Goal: Task Accomplishment & Management: Manage account settings

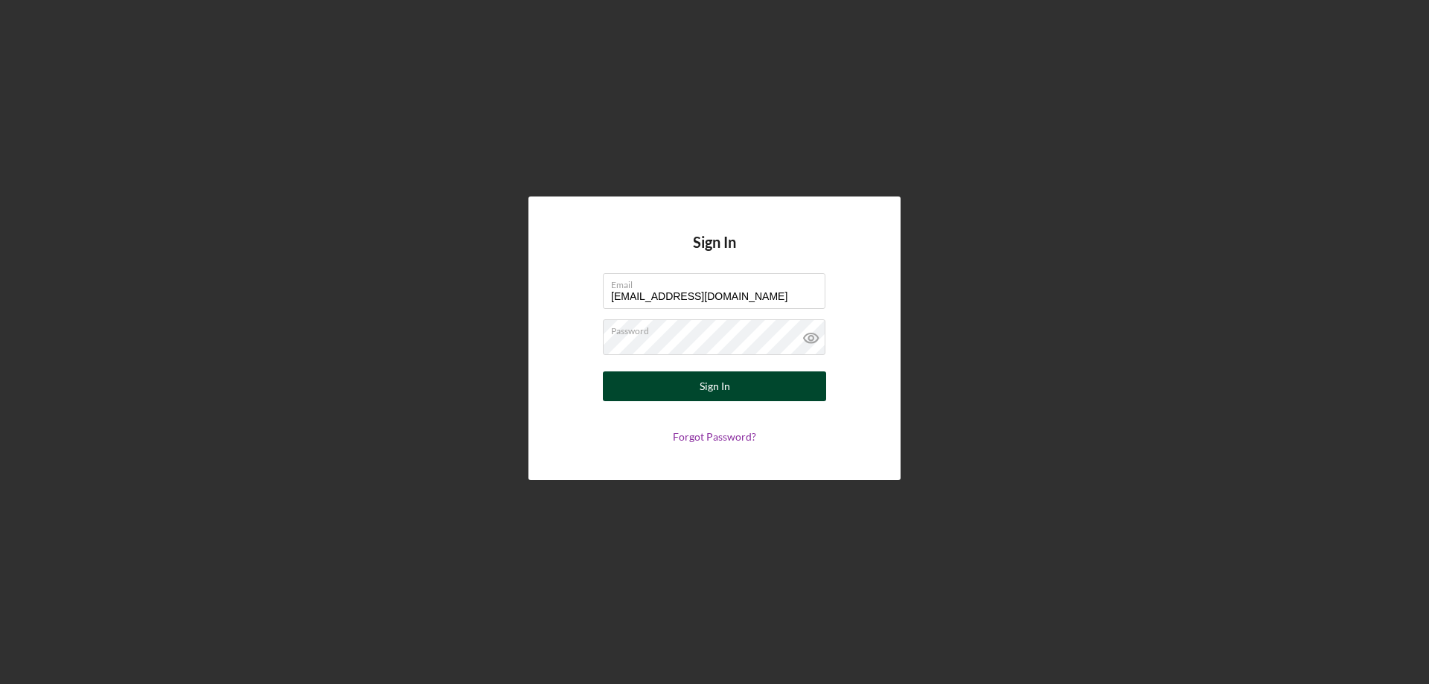
click at [683, 384] on button "Sign In" at bounding box center [714, 386] width 223 height 30
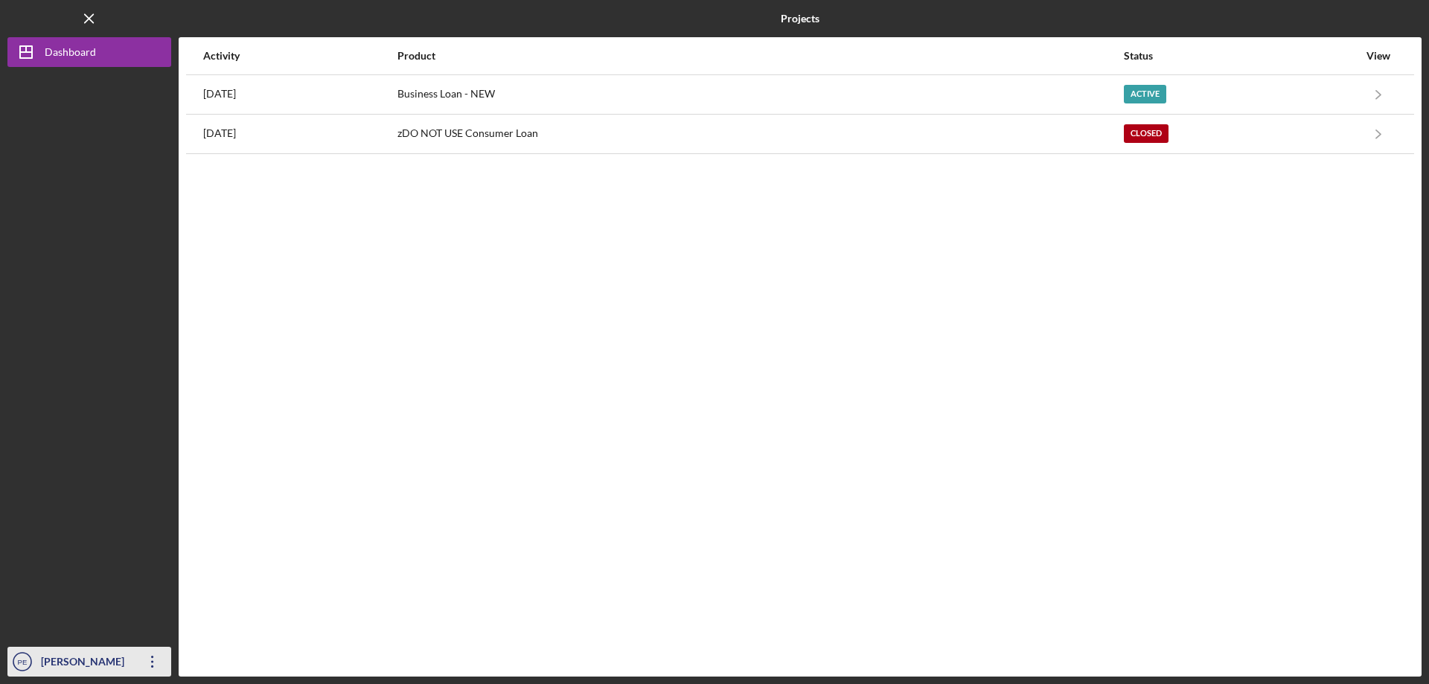
click at [35, 662] on icon "PE" at bounding box center [22, 661] width 30 height 37
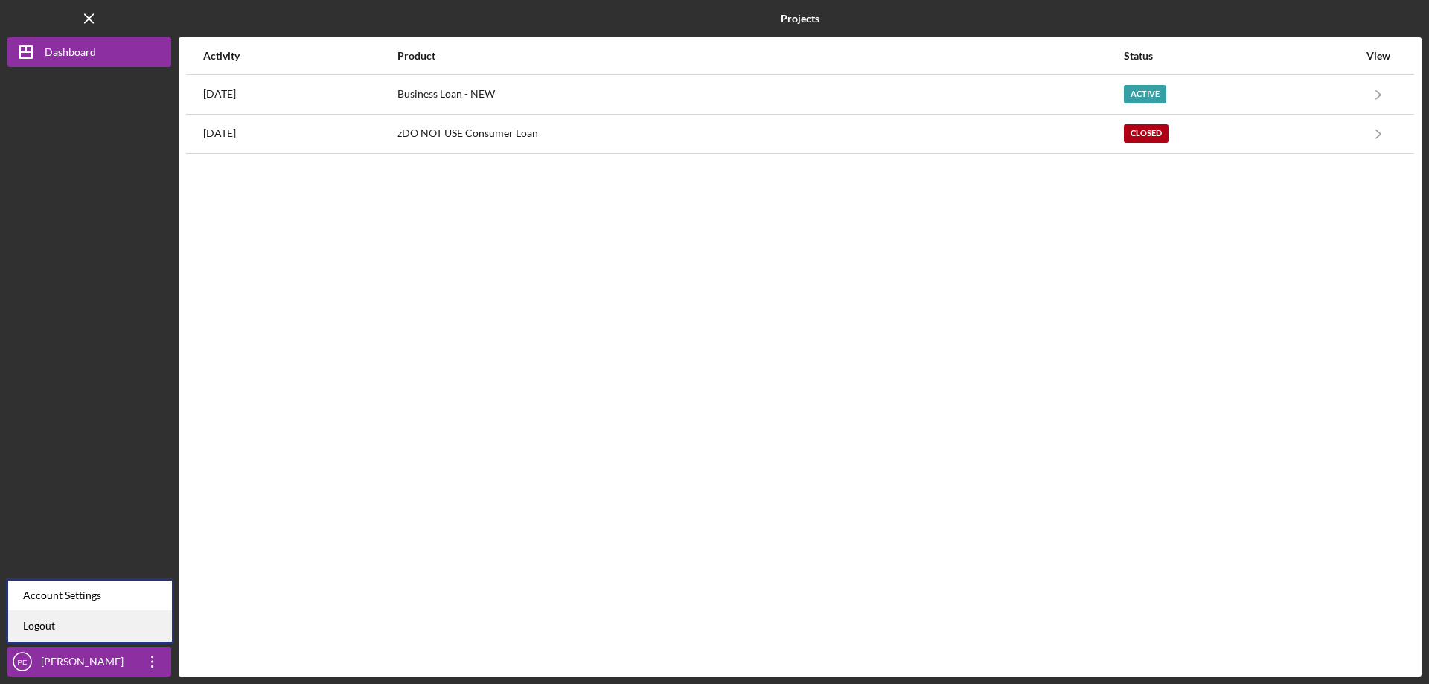
click at [55, 621] on link "Logout" at bounding box center [90, 626] width 164 height 31
